Goal: Find specific page/section: Find specific page/section

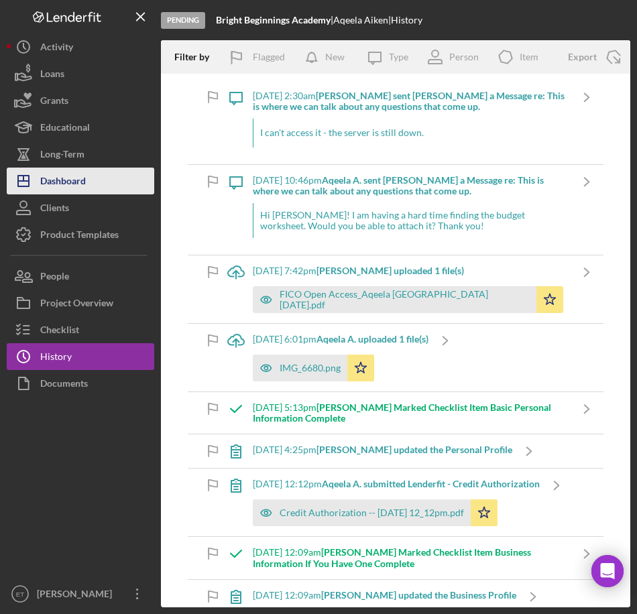
click at [80, 175] on div "Dashboard" at bounding box center [63, 183] width 46 height 30
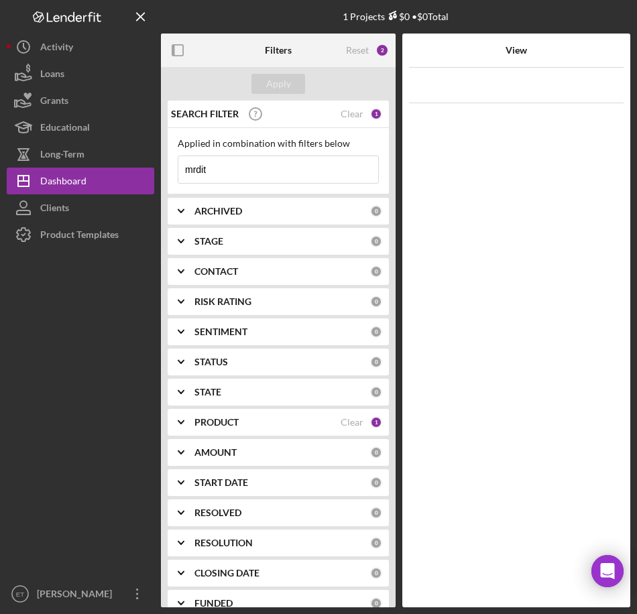
click at [228, 172] on input "mrdit" at bounding box center [278, 169] width 200 height 27
click at [288, 420] on div "PRODUCT" at bounding box center [267, 422] width 146 height 11
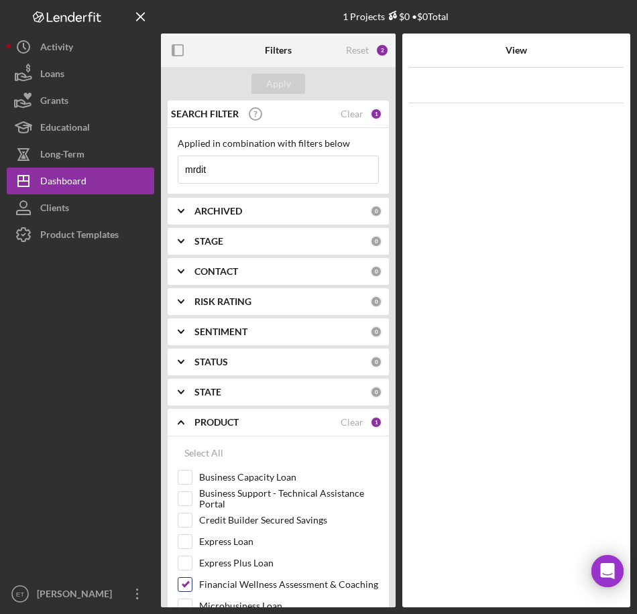
click at [190, 586] on input "Financial Wellness Assessment & Coaching" at bounding box center [184, 584] width 13 height 13
checkbox input "false"
click at [216, 173] on input "mrdit" at bounding box center [278, 169] width 200 height 27
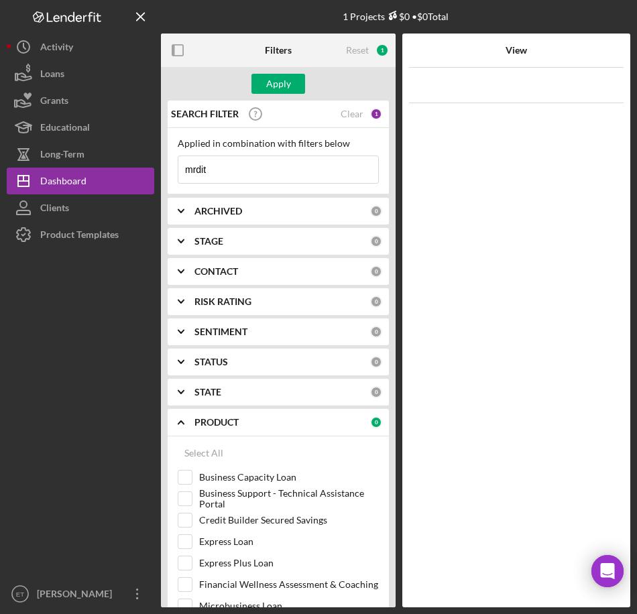
paste input
click at [216, 173] on input at bounding box center [278, 169] width 200 height 27
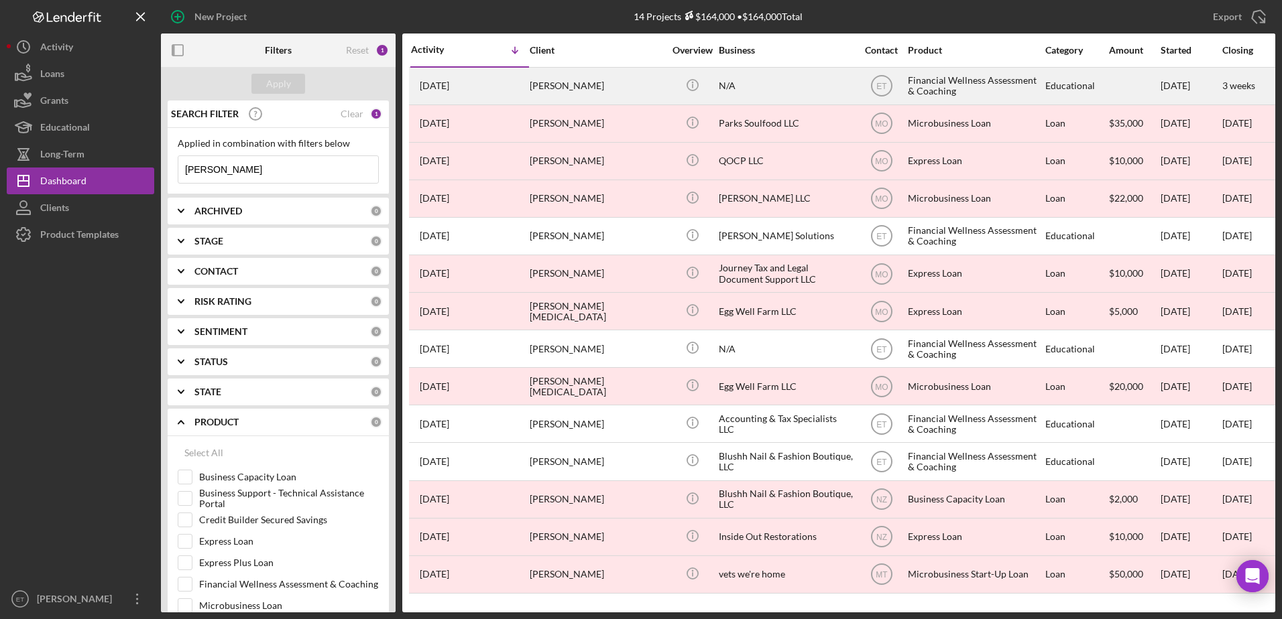
type input "[PERSON_NAME]"
click at [620, 88] on div "[PERSON_NAME]" at bounding box center [597, 86] width 134 height 36
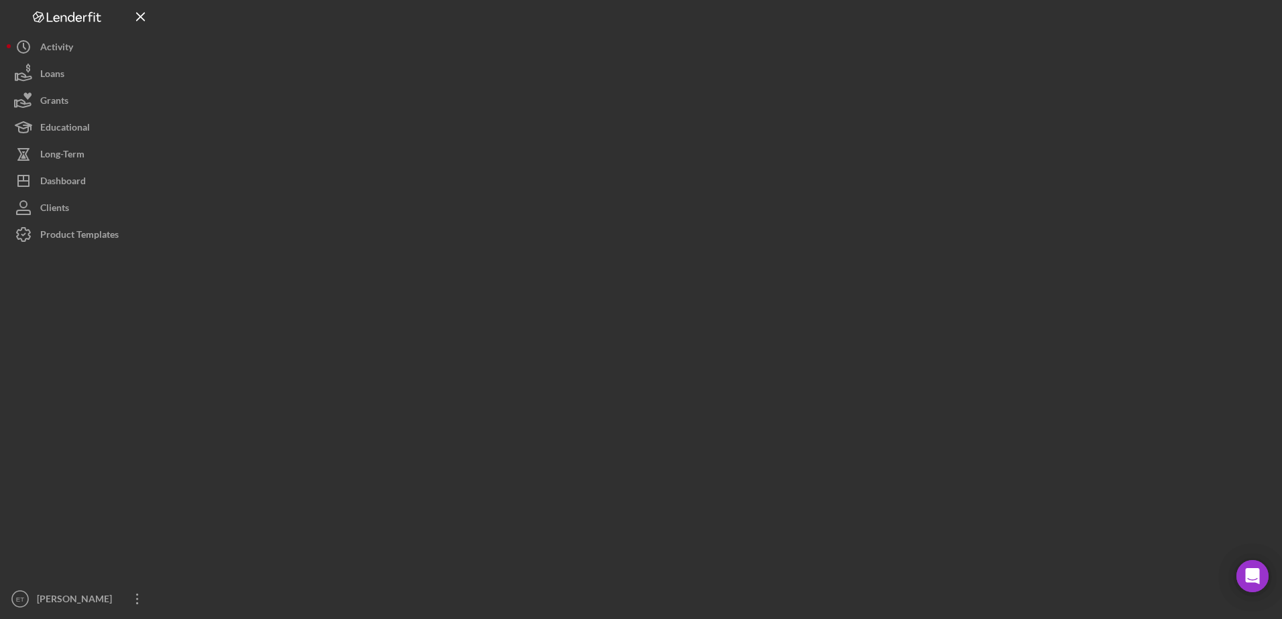
click at [620, 88] on div at bounding box center [718, 306] width 1114 height 613
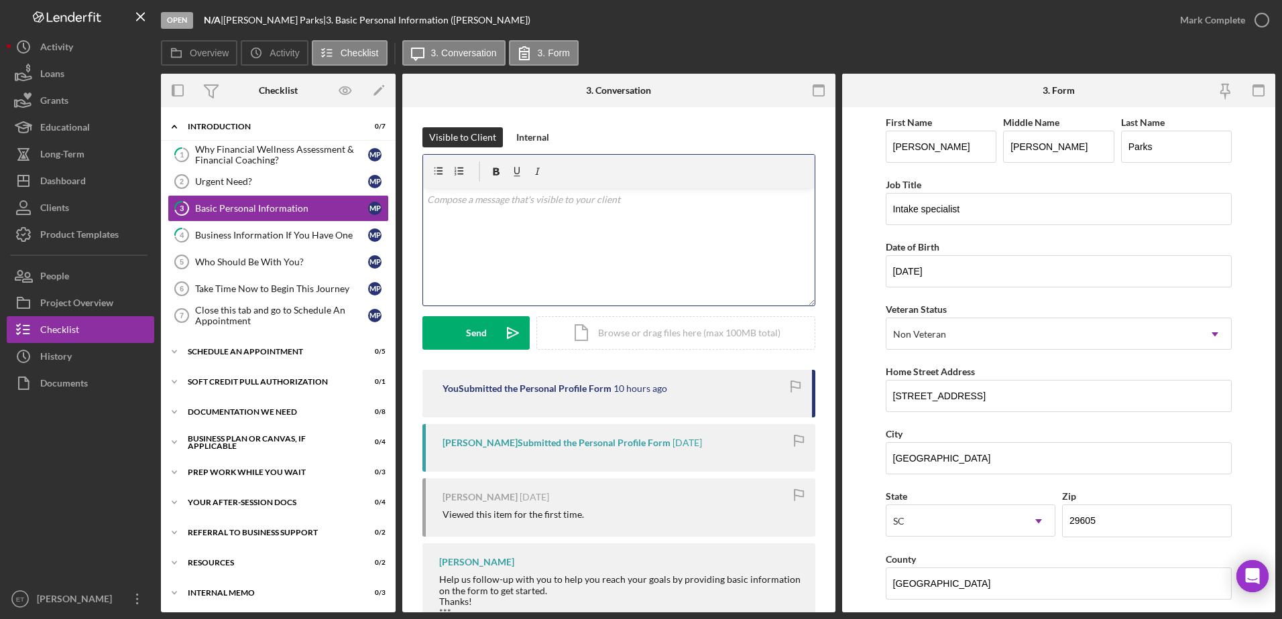
click at [493, 237] on div "v Color teal Color pink Remove color Add row above Add row below Add column bef…" at bounding box center [618, 246] width 391 height 117
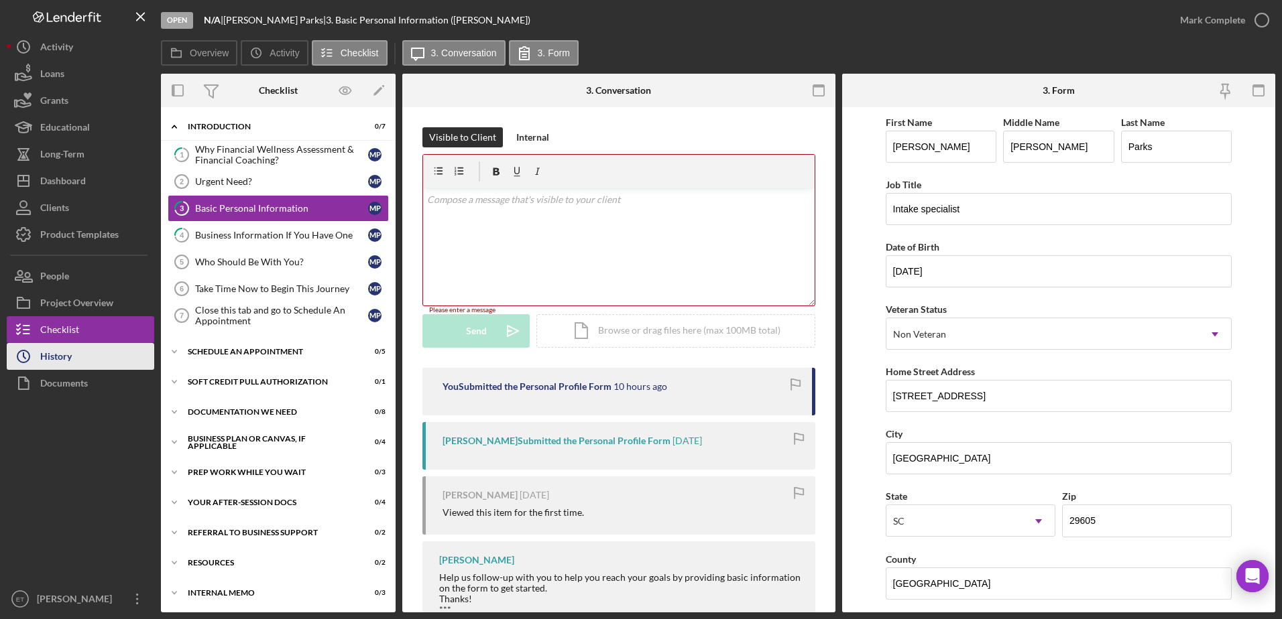
click at [56, 361] on div "History" at bounding box center [56, 358] width 32 height 30
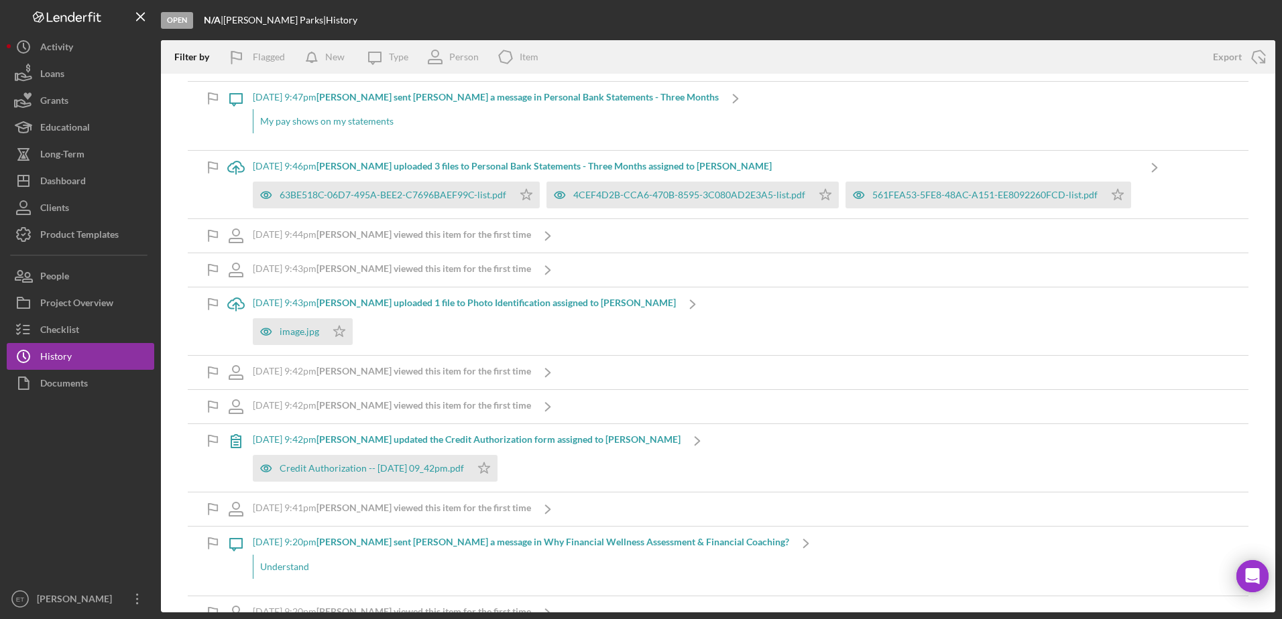
scroll to position [683, 0]
click at [263, 330] on icon "button" at bounding box center [266, 331] width 27 height 27
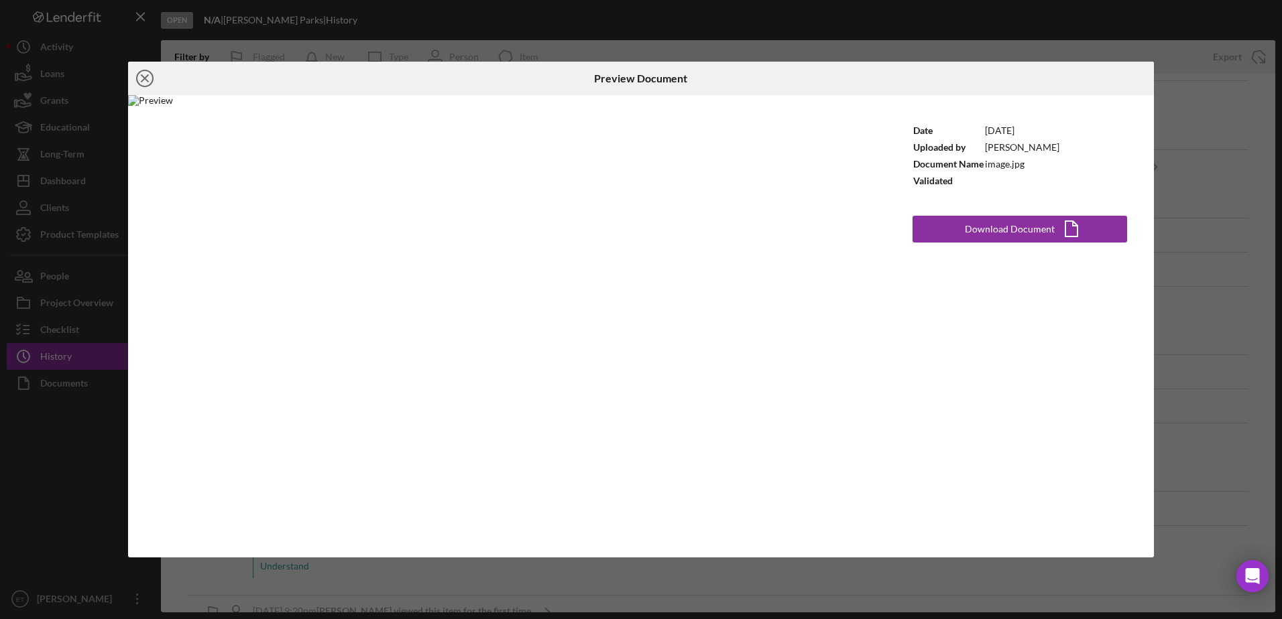
click at [147, 81] on line at bounding box center [144, 78] width 7 height 7
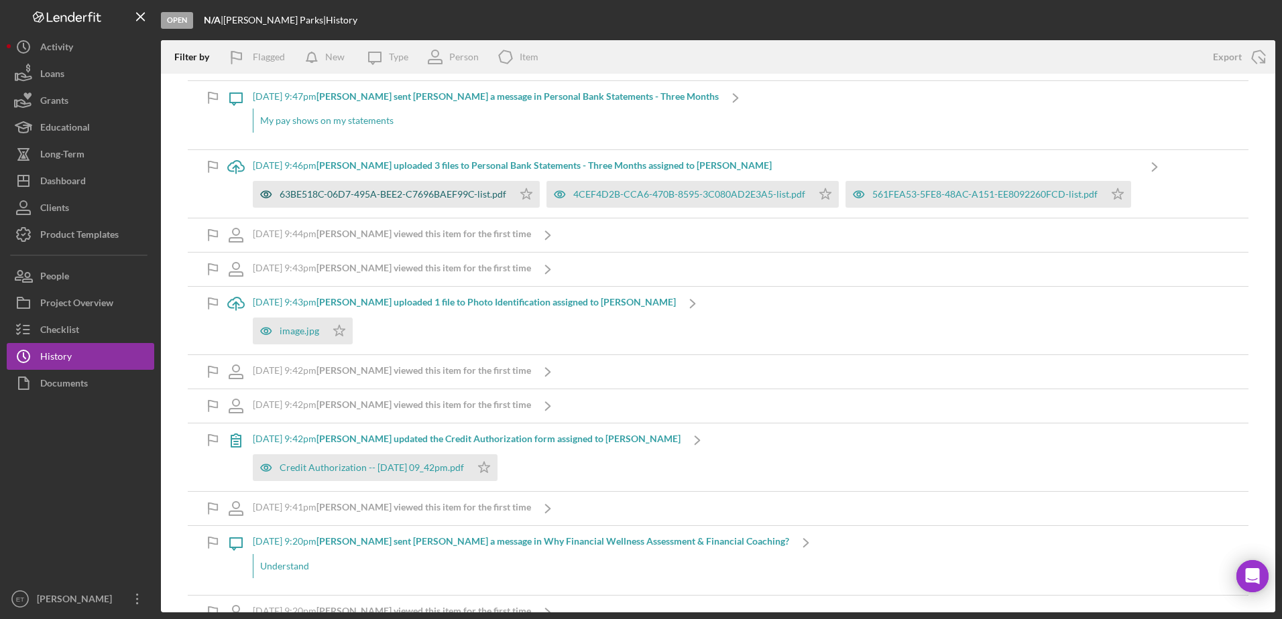
click at [267, 194] on icon "button" at bounding box center [265, 194] width 3 height 3
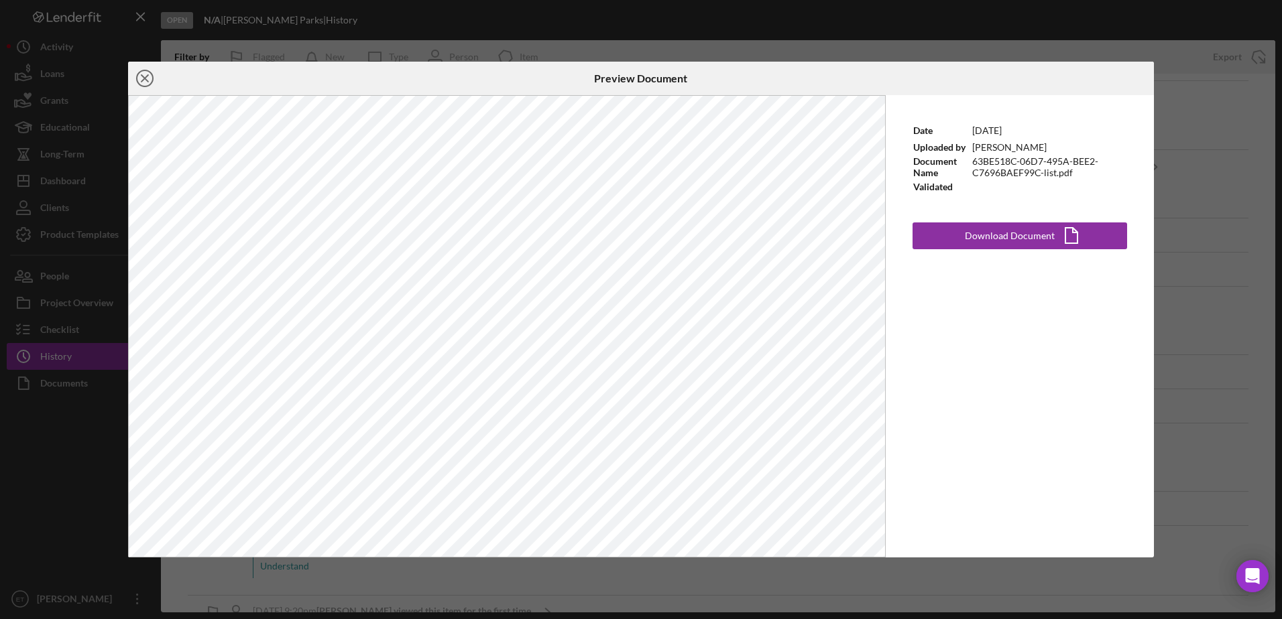
click at [140, 82] on icon "Icon/Close" at bounding box center [145, 79] width 34 height 34
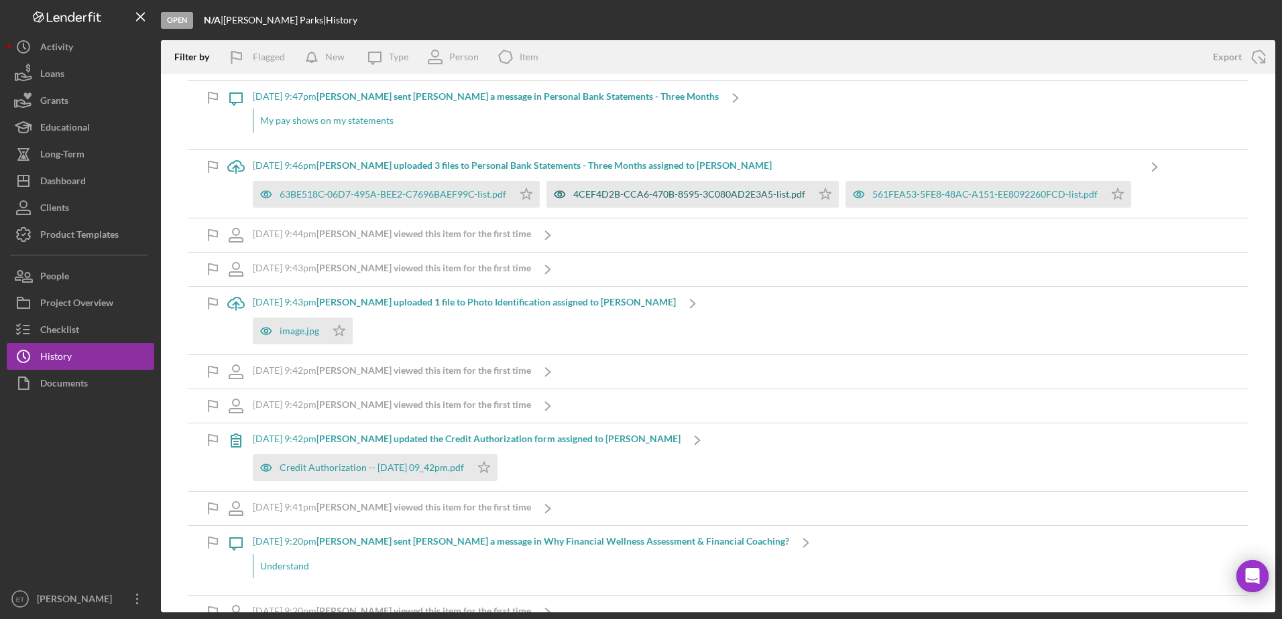
click at [557, 194] on icon "button" at bounding box center [559, 194] width 27 height 27
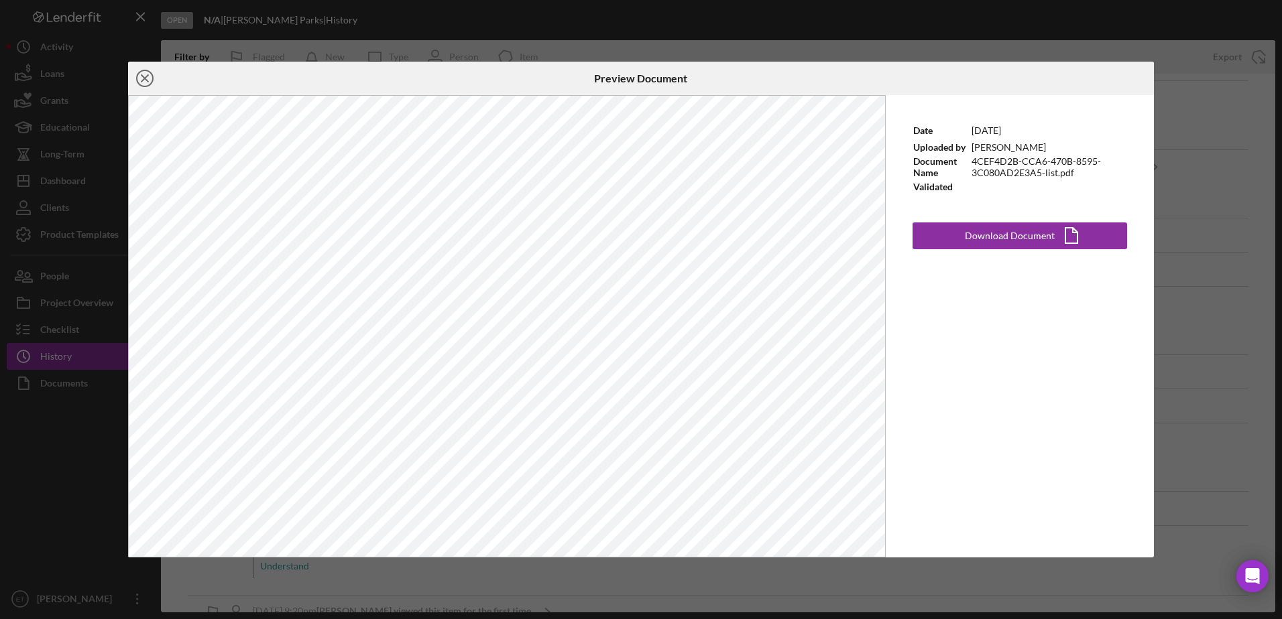
click at [146, 86] on circle at bounding box center [145, 78] width 16 height 16
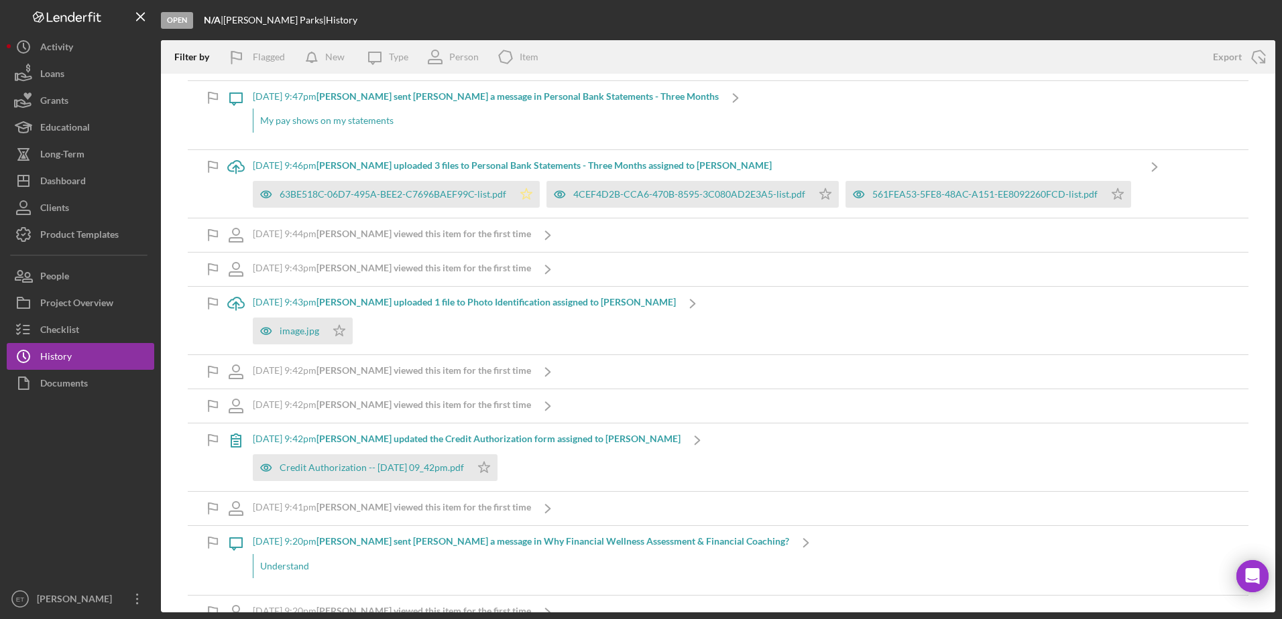
click at [533, 194] on icon "Icon/Star" at bounding box center [526, 194] width 27 height 27
click at [636, 194] on icon "Icon/Star" at bounding box center [825, 194] width 27 height 27
click at [636, 192] on icon "button" at bounding box center [858, 194] width 11 height 7
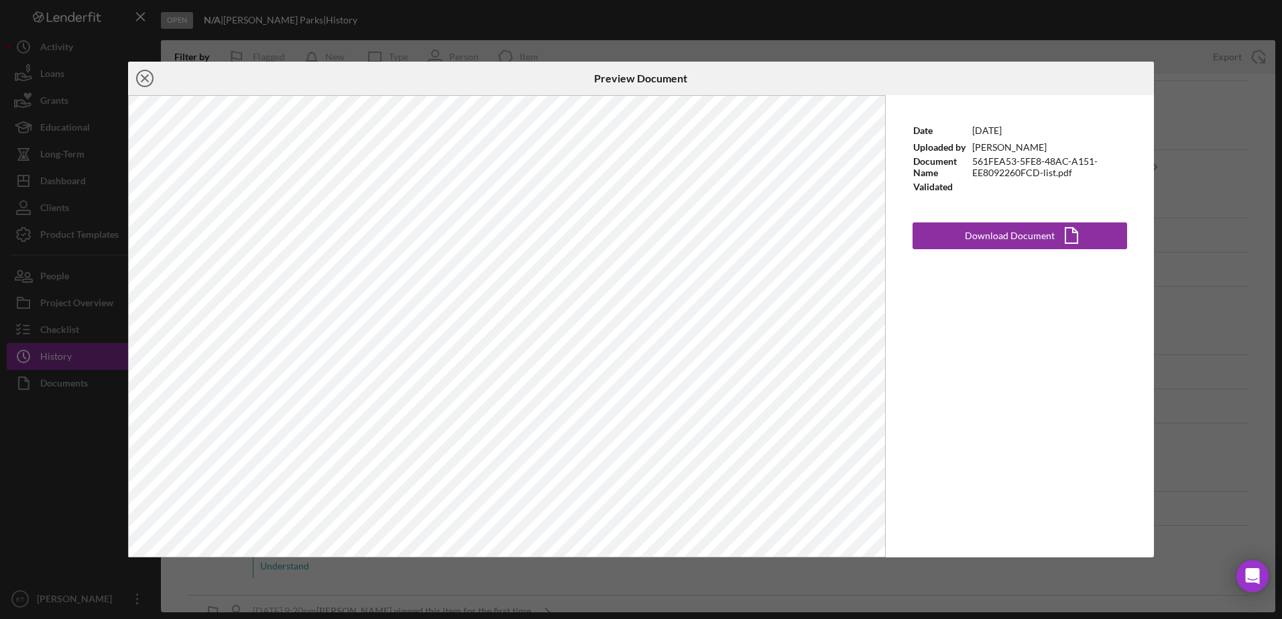
click at [143, 75] on icon "Icon/Close" at bounding box center [145, 79] width 34 height 34
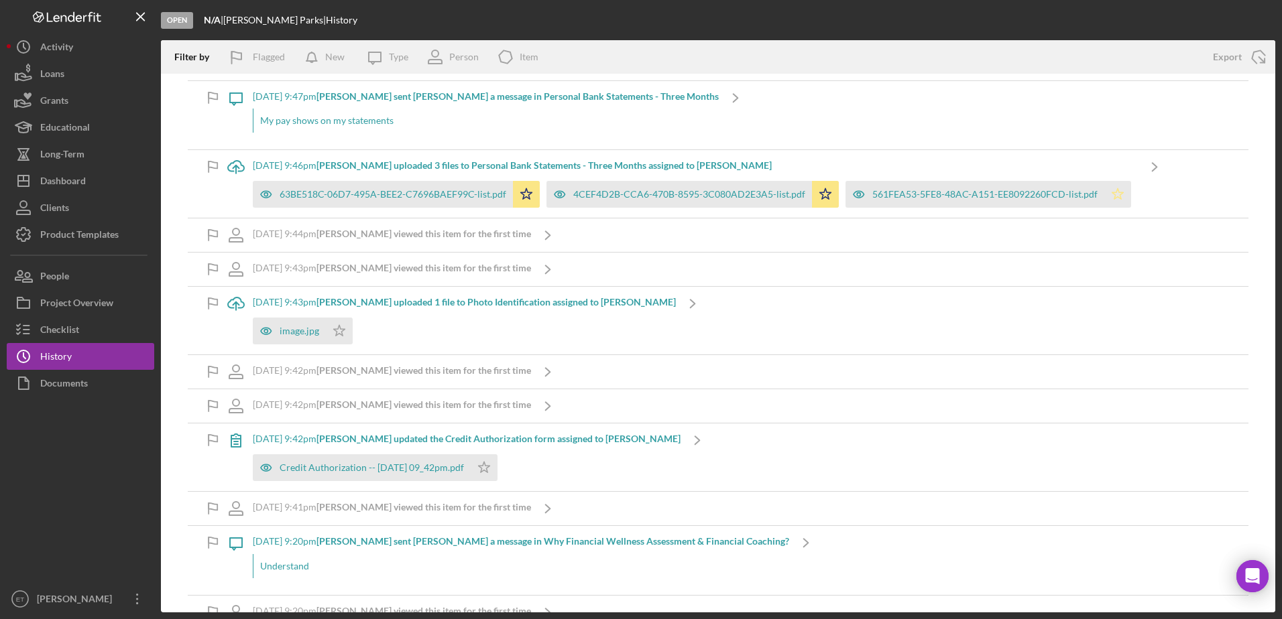
click at [636, 195] on icon "Icon/Star" at bounding box center [1117, 194] width 27 height 27
click at [559, 193] on icon "button" at bounding box center [559, 194] width 3 height 3
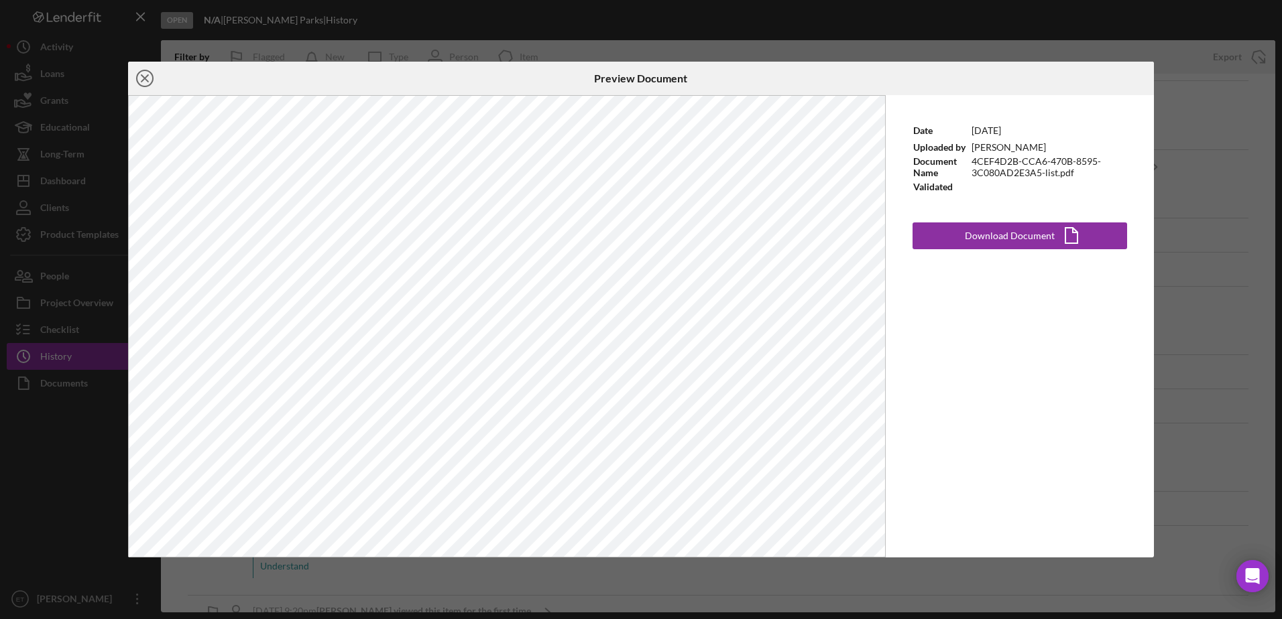
click at [148, 84] on icon "Icon/Close" at bounding box center [145, 79] width 34 height 34
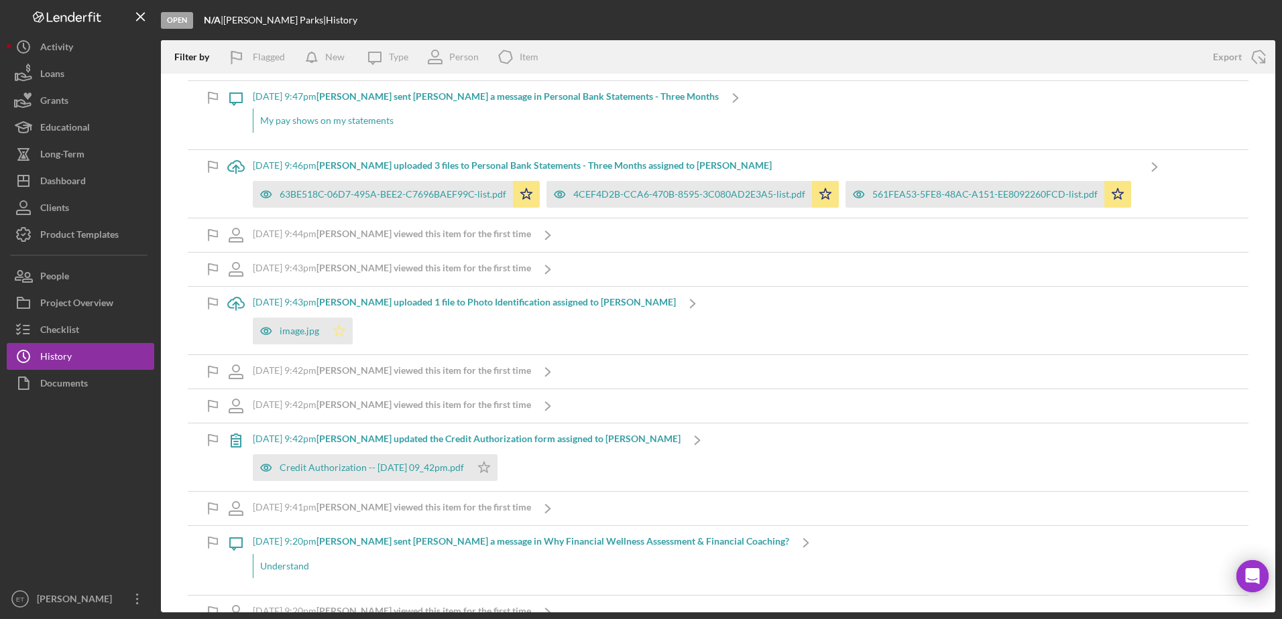
click at [341, 329] on polygon "button" at bounding box center [339, 331] width 11 height 11
click at [490, 469] on polygon "button" at bounding box center [484, 468] width 11 height 11
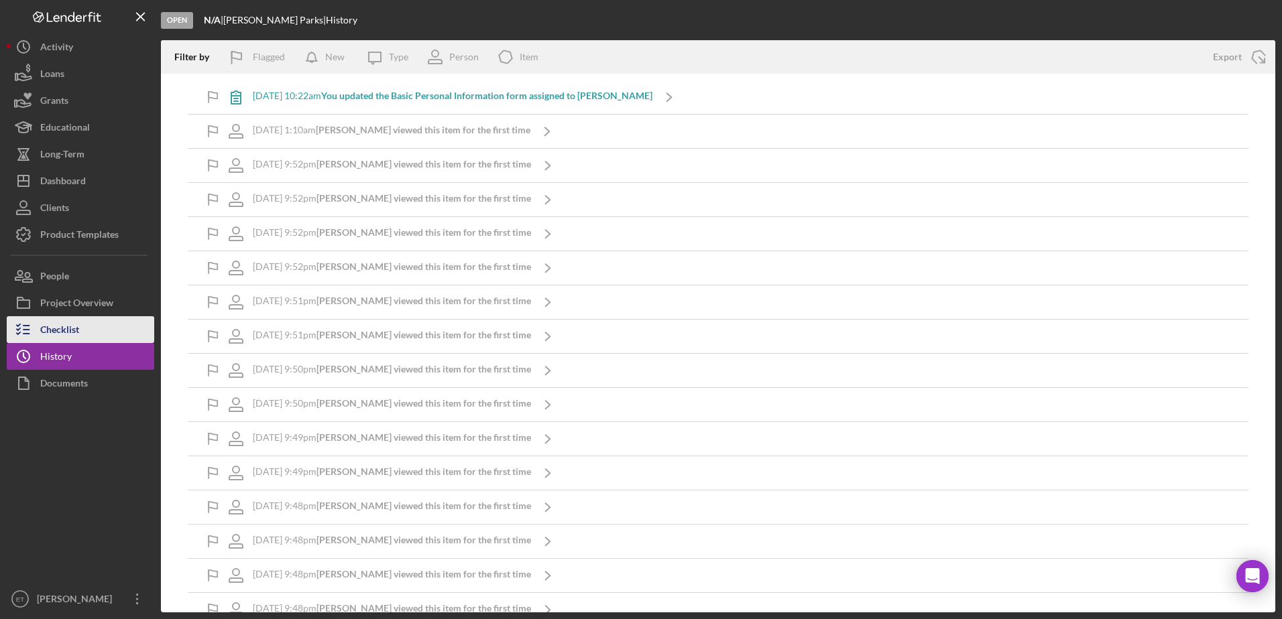
click at [85, 330] on button "Checklist" at bounding box center [80, 329] width 147 height 27
